Goal: Use online tool/utility: Utilize a website feature to perform a specific function

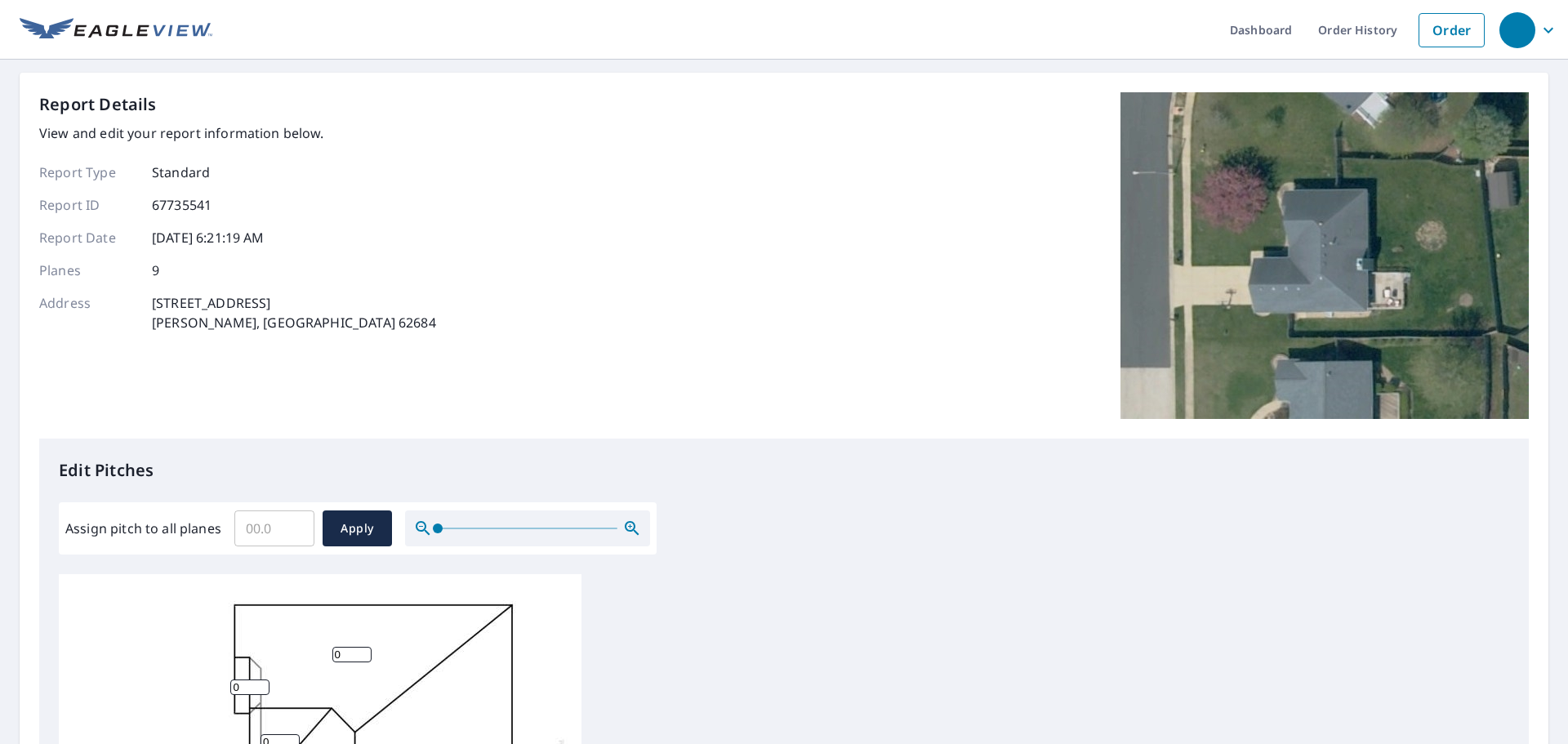
click at [255, 525] on input "Assign pitch to all planes" at bounding box center [274, 528] width 80 height 45
click at [295, 525] on input "0.1" at bounding box center [274, 528] width 80 height 45
click at [295, 525] on input "0.2" at bounding box center [274, 528] width 80 height 45
click at [295, 525] on input "0.3" at bounding box center [274, 528] width 80 height 45
click at [295, 525] on input "0.4" at bounding box center [274, 528] width 80 height 45
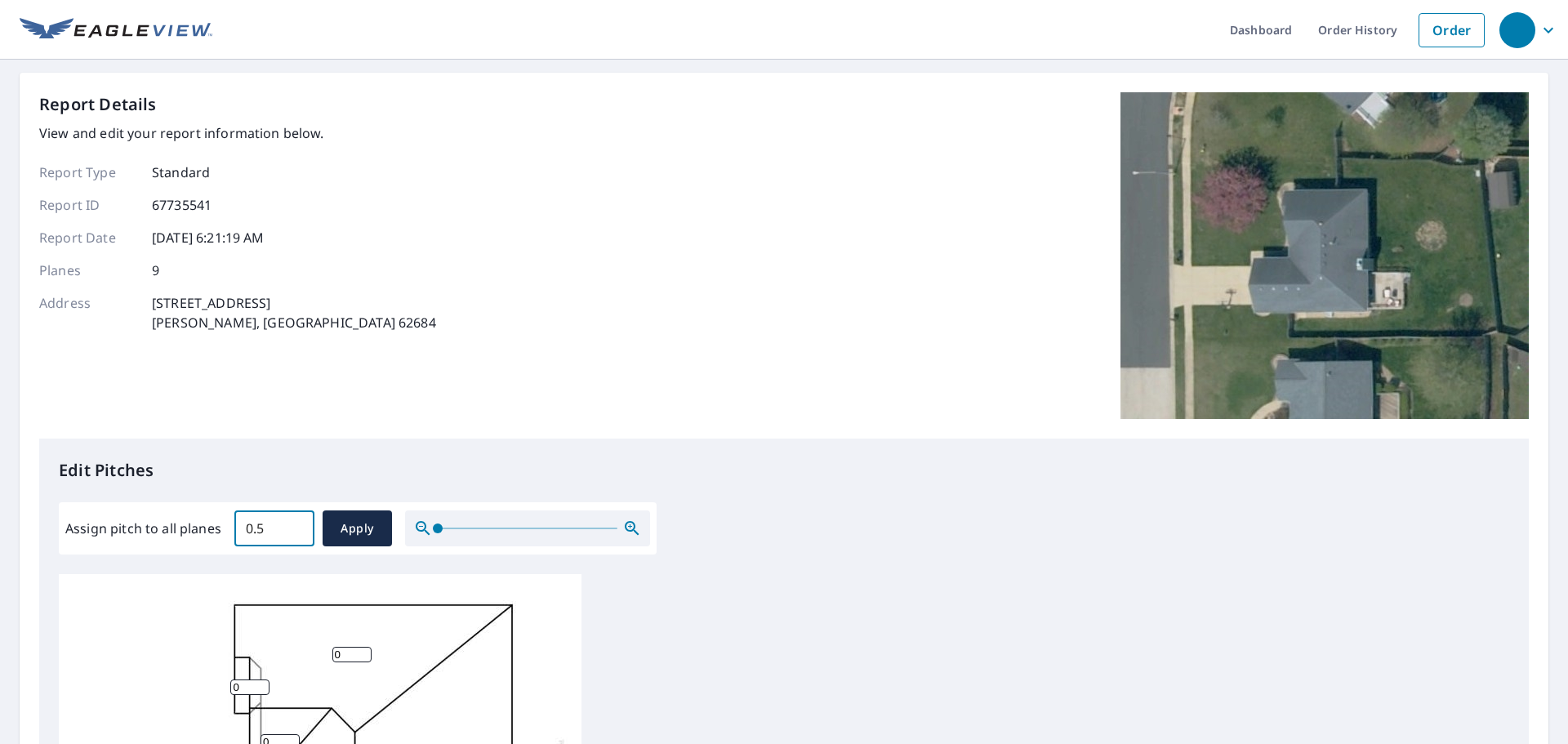
click at [295, 525] on input "0.5" at bounding box center [274, 528] width 80 height 45
type input "0"
type input "7"
click at [367, 541] on button "Apply" at bounding box center [357, 528] width 69 height 36
type input "7"
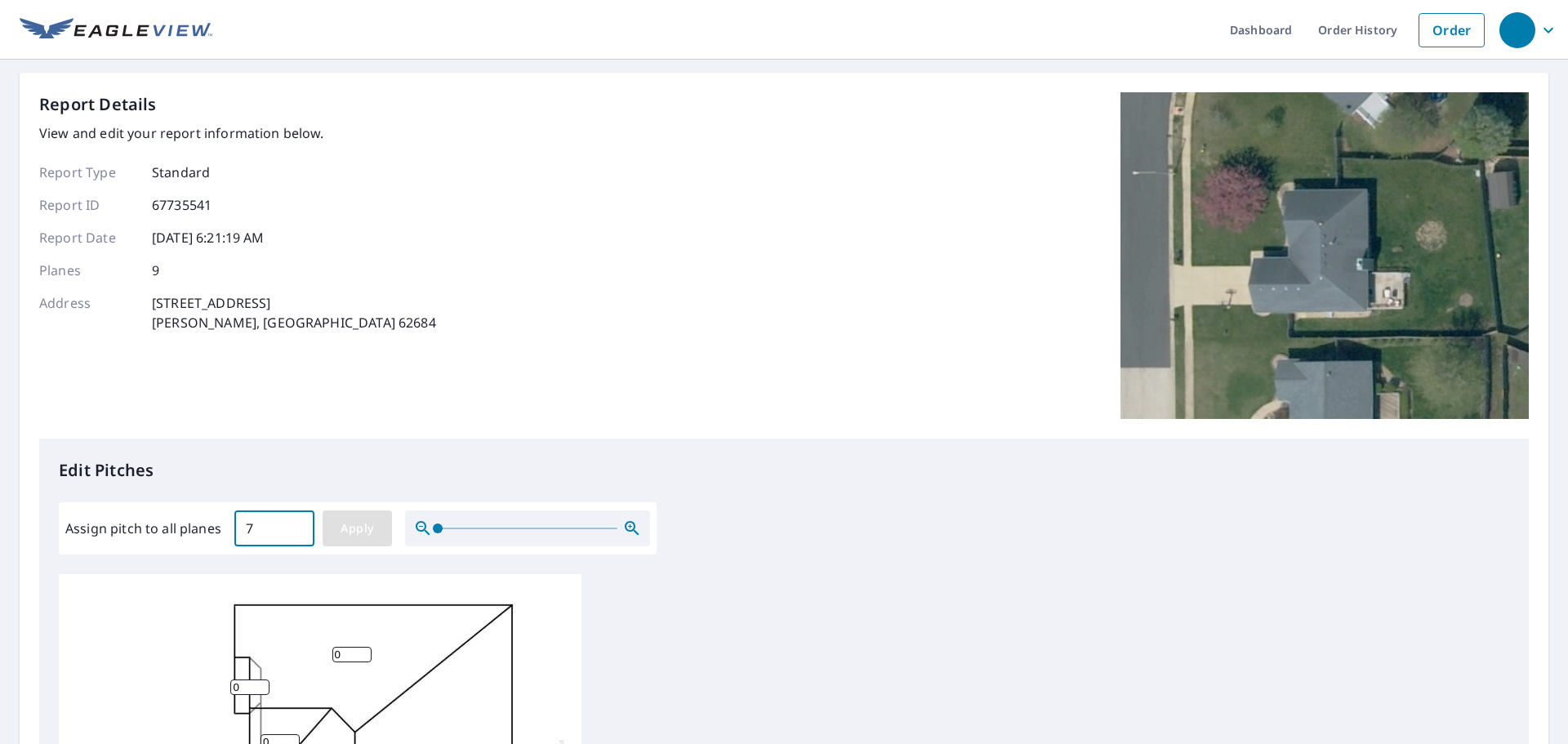
type input "7"
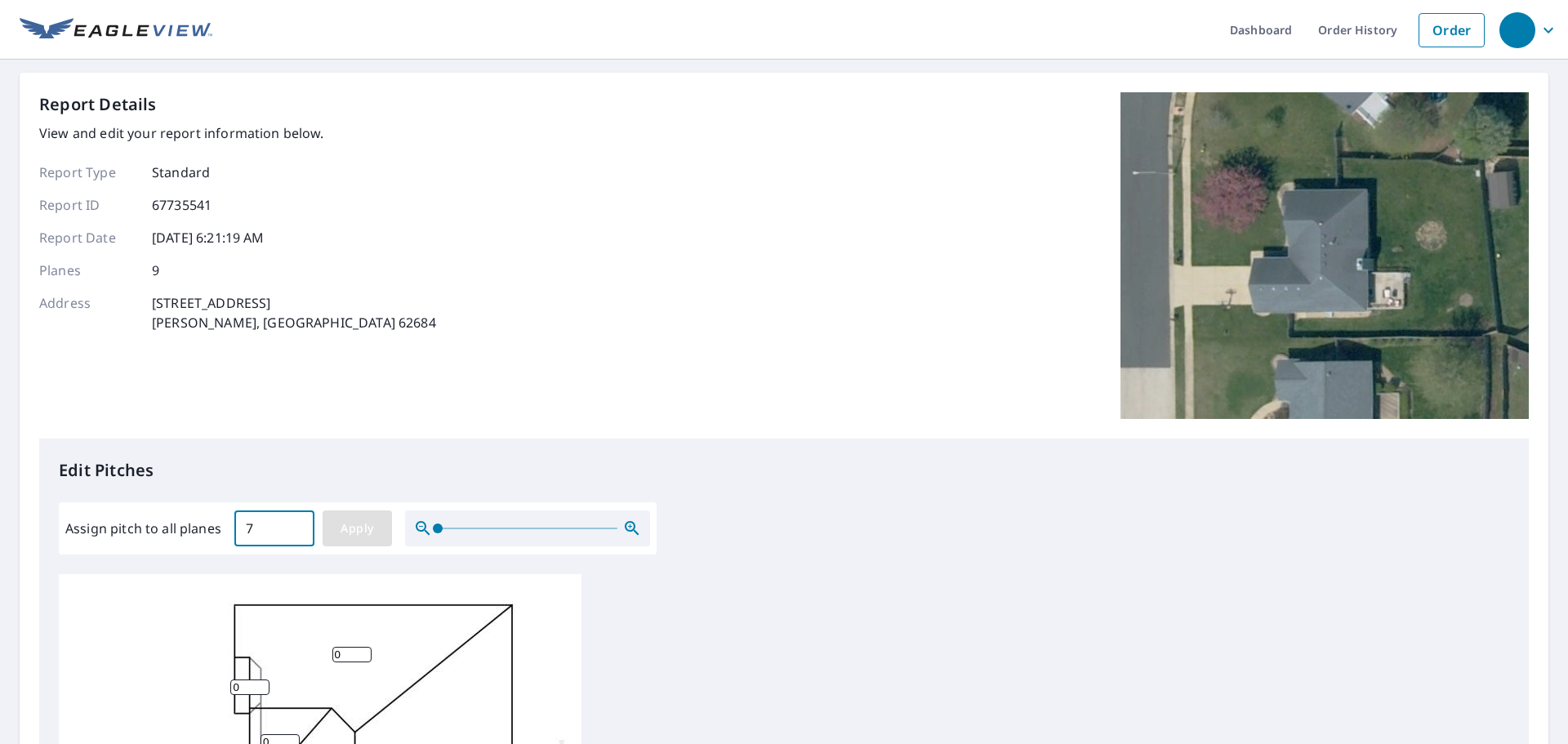
type input "7"
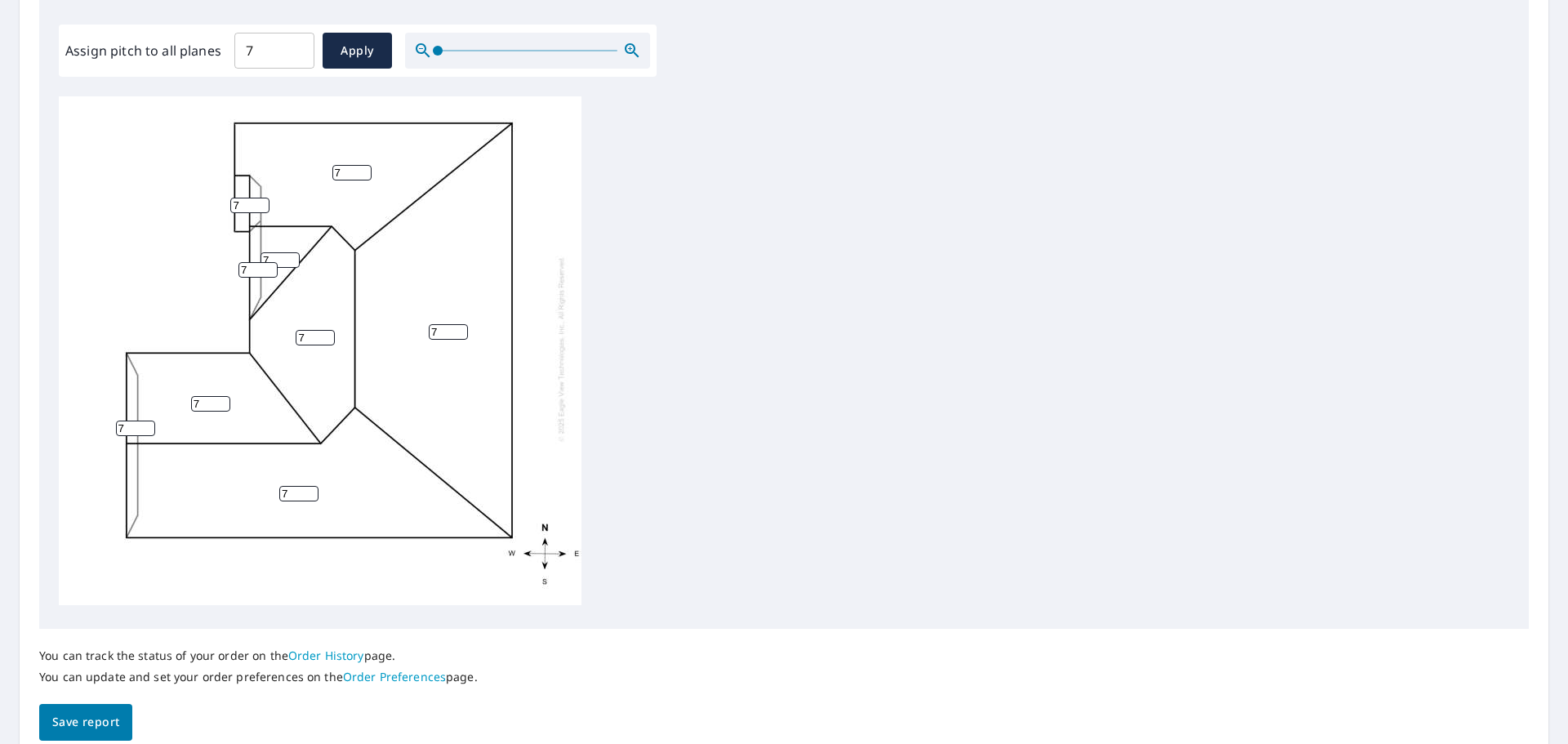
scroll to position [549, 0]
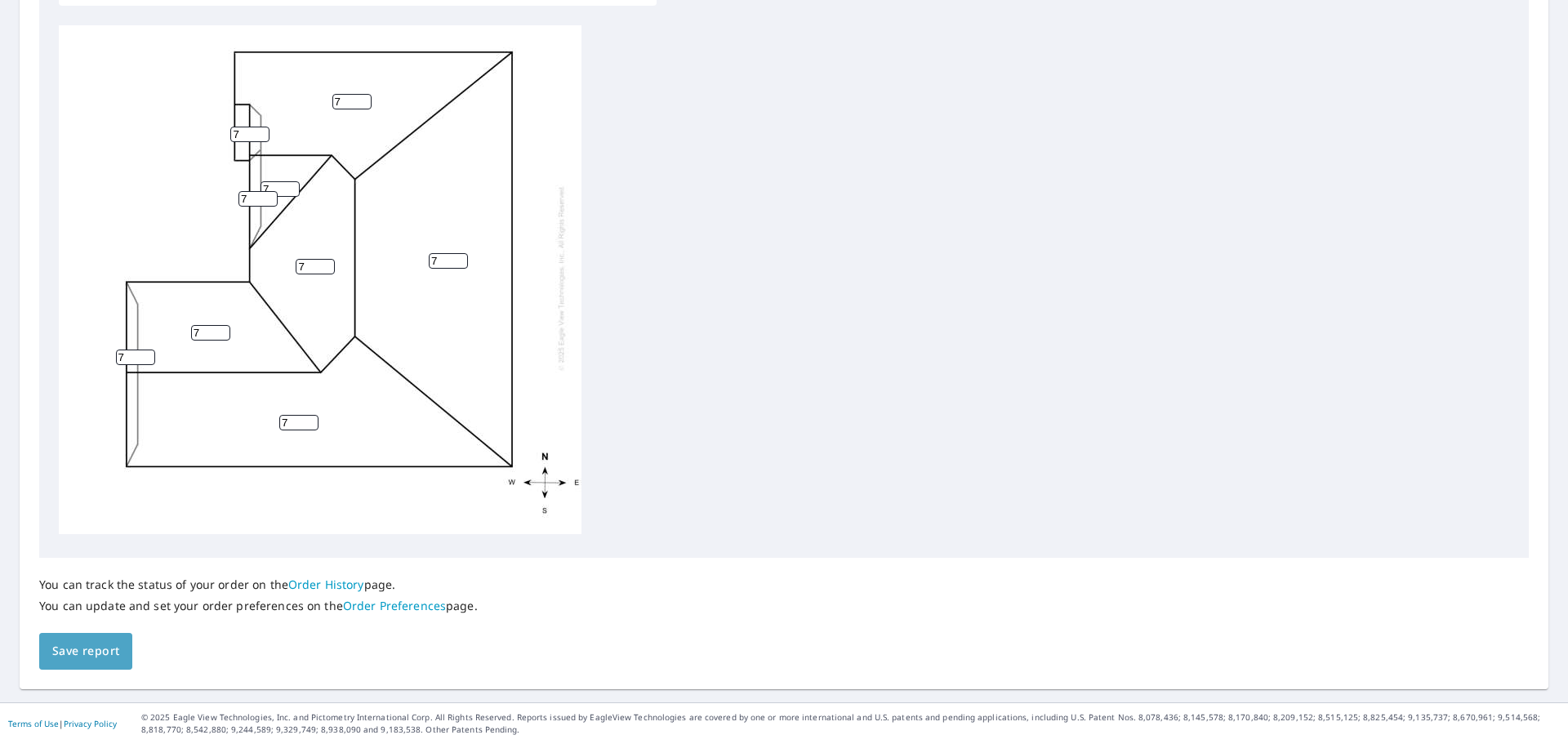
click at [78, 655] on span "Save report" at bounding box center [86, 651] width 67 height 20
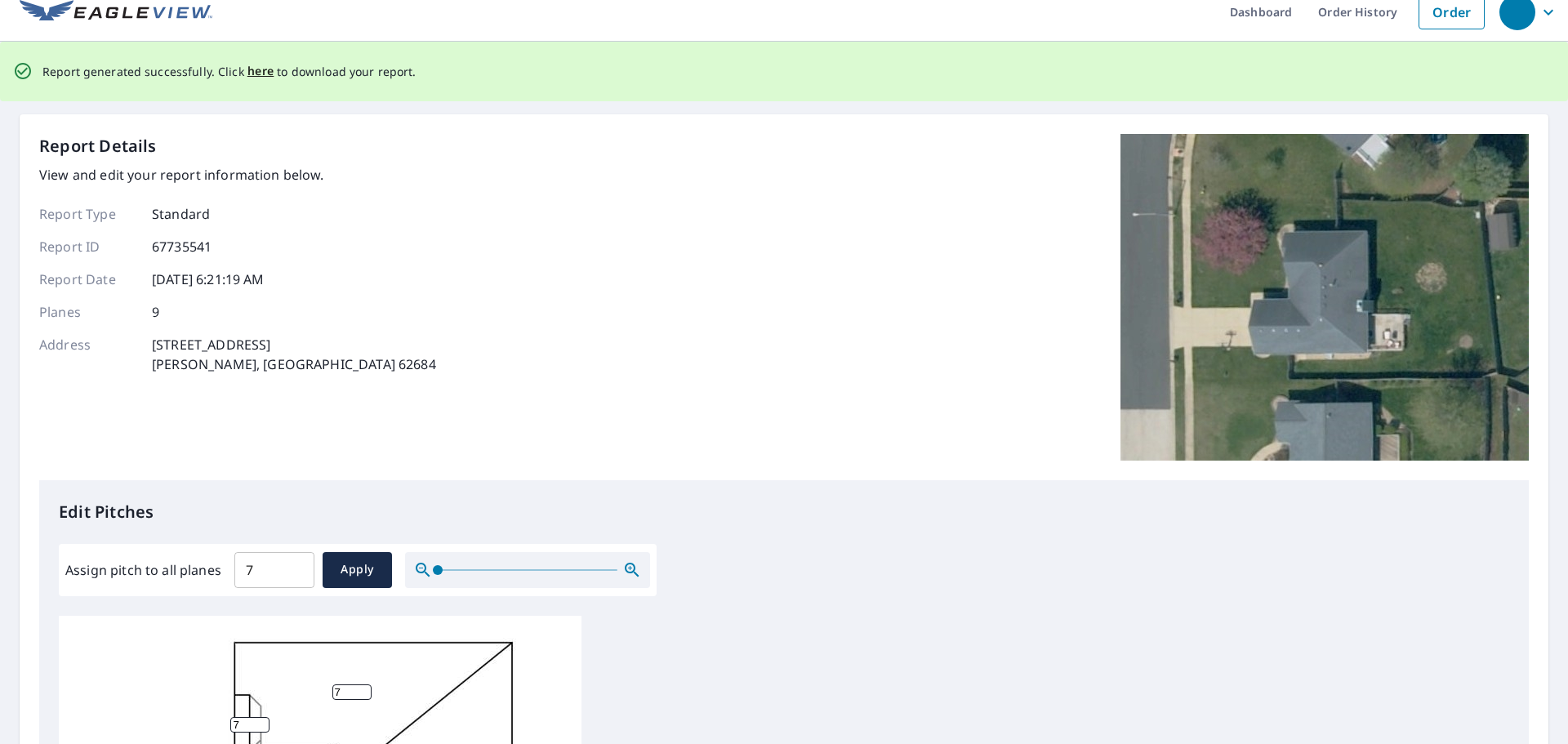
scroll to position [0, 0]
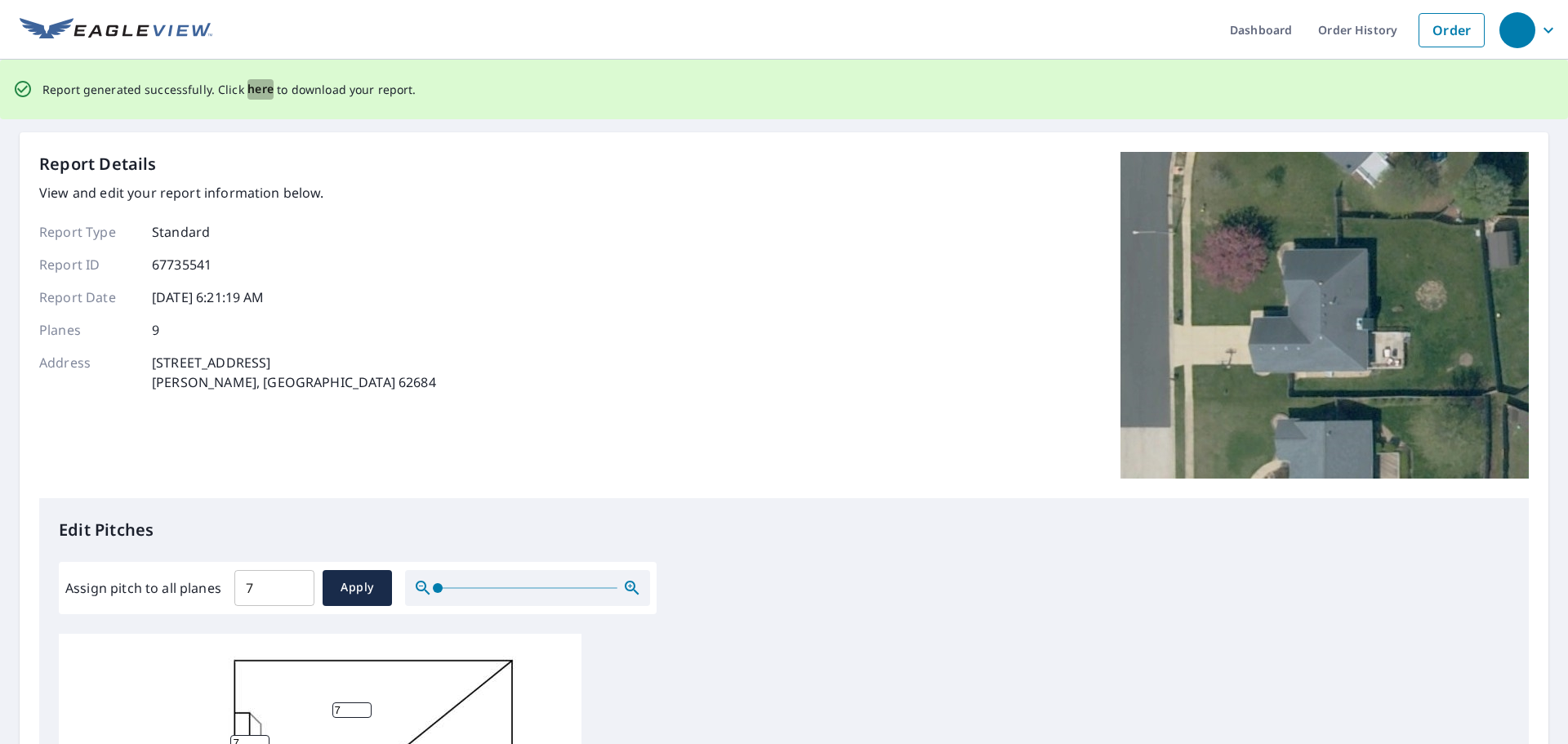
click at [265, 88] on span "here" at bounding box center [261, 89] width 27 height 20
